Goal: Task Accomplishment & Management: Manage account settings

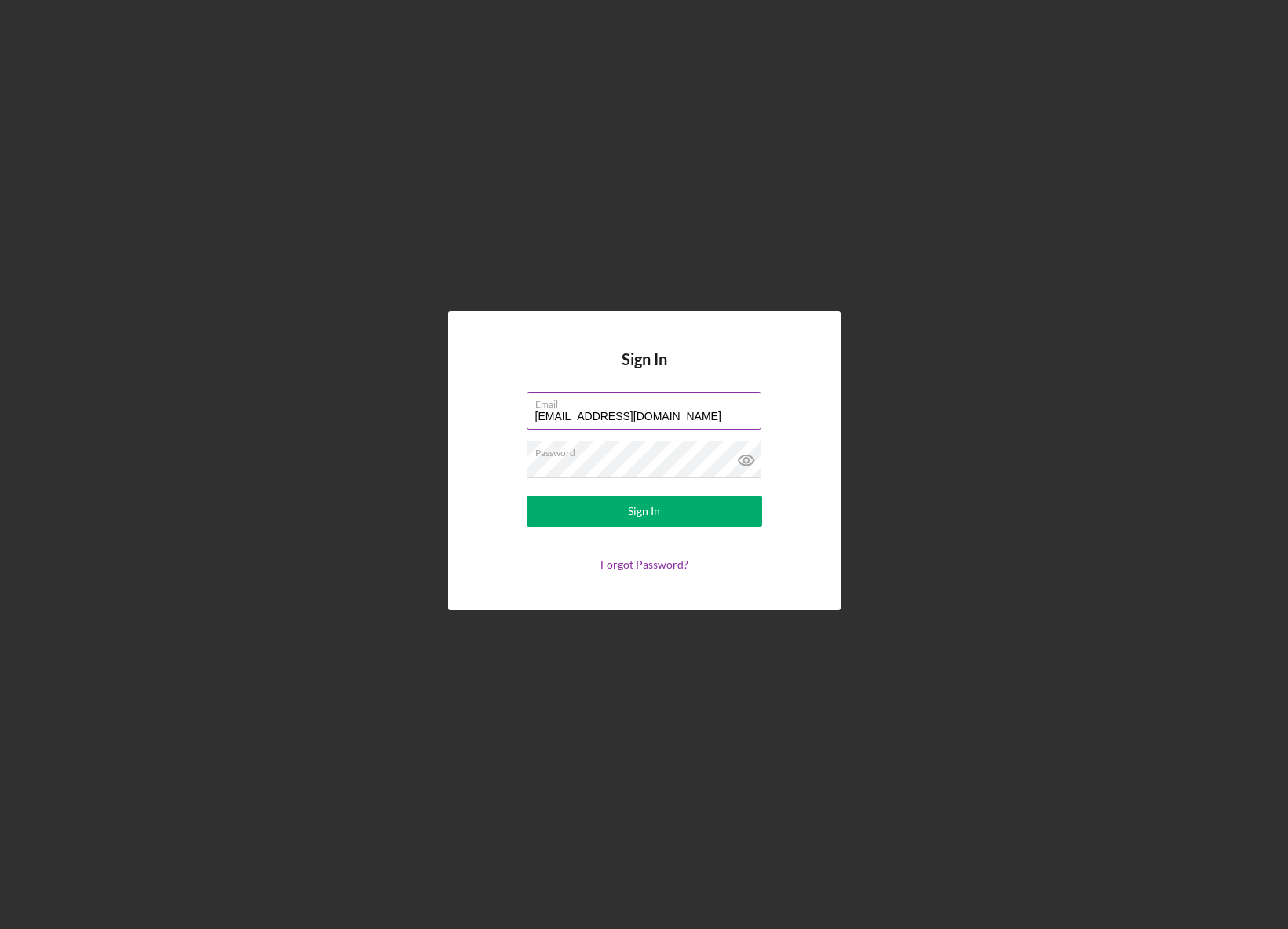
drag, startPoint x: 626, startPoint y: 416, endPoint x: 461, endPoint y: 411, distance: 165.1
click at [527, 411] on input "coachjesse@crossfitfortius.com" at bounding box center [644, 410] width 235 height 38
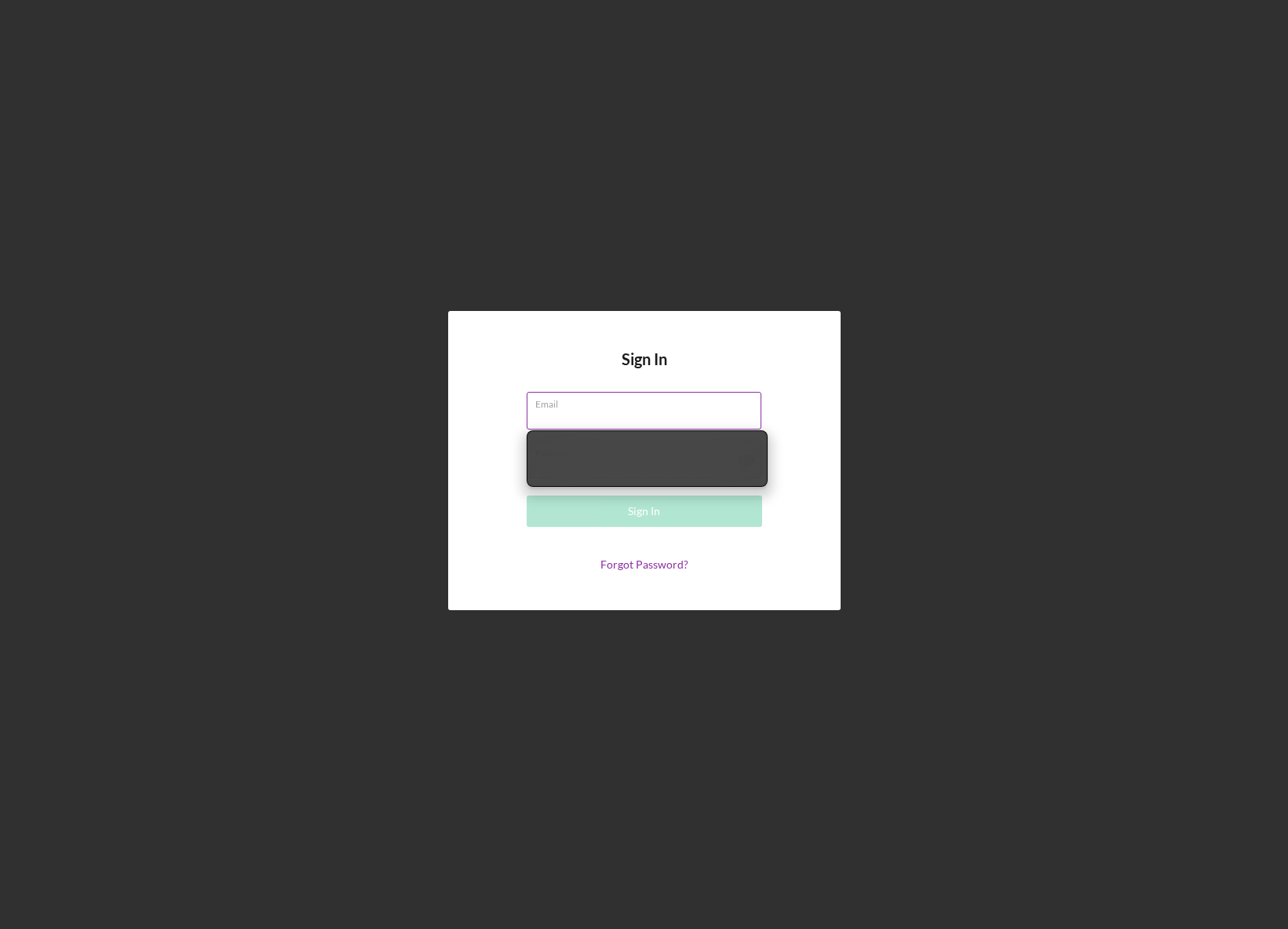
click at [577, 420] on input "Email" at bounding box center [644, 410] width 235 height 38
click at [577, 419] on input "Email" at bounding box center [644, 410] width 235 height 38
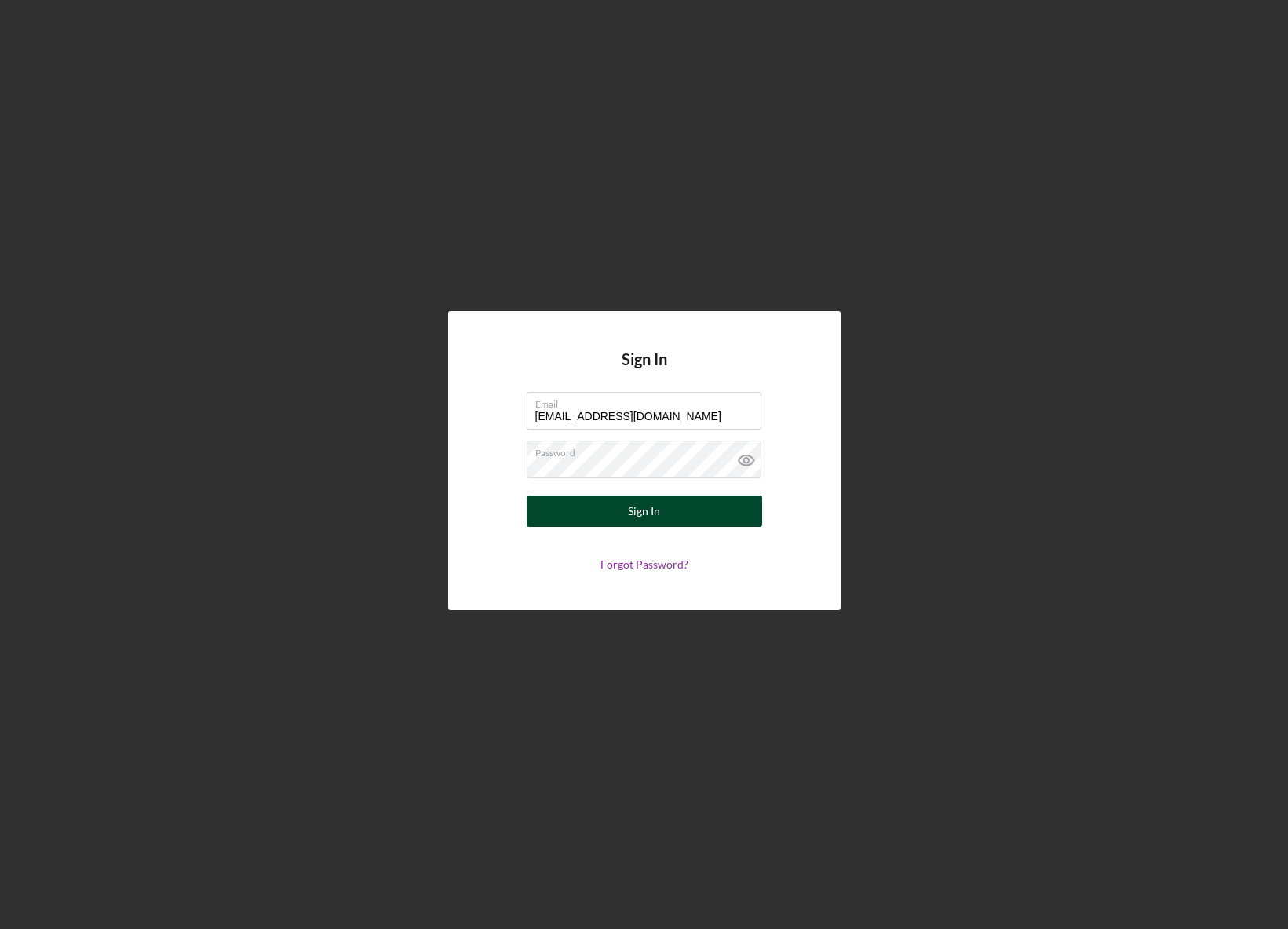
type input "jessemalcomb@gmail.com"
click at [669, 498] on button "Sign In" at bounding box center [644, 511] width 236 height 32
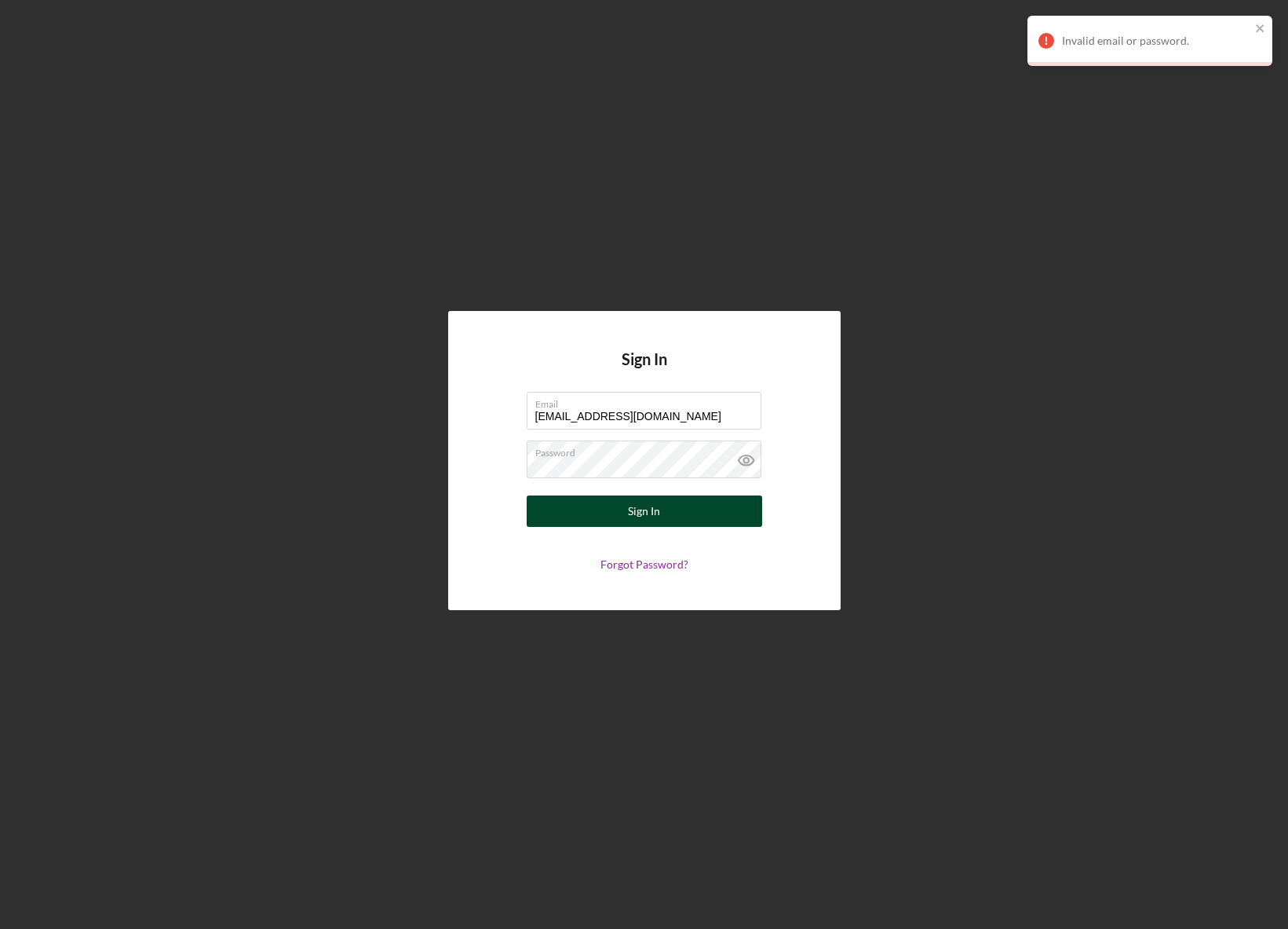
click at [652, 508] on div "Sign In" at bounding box center [644, 511] width 32 height 32
click at [527, 495] on button "Sign In" at bounding box center [644, 511] width 236 height 32
click at [630, 513] on div "Sign In" at bounding box center [644, 511] width 32 height 32
